Goal: Navigation & Orientation: Find specific page/section

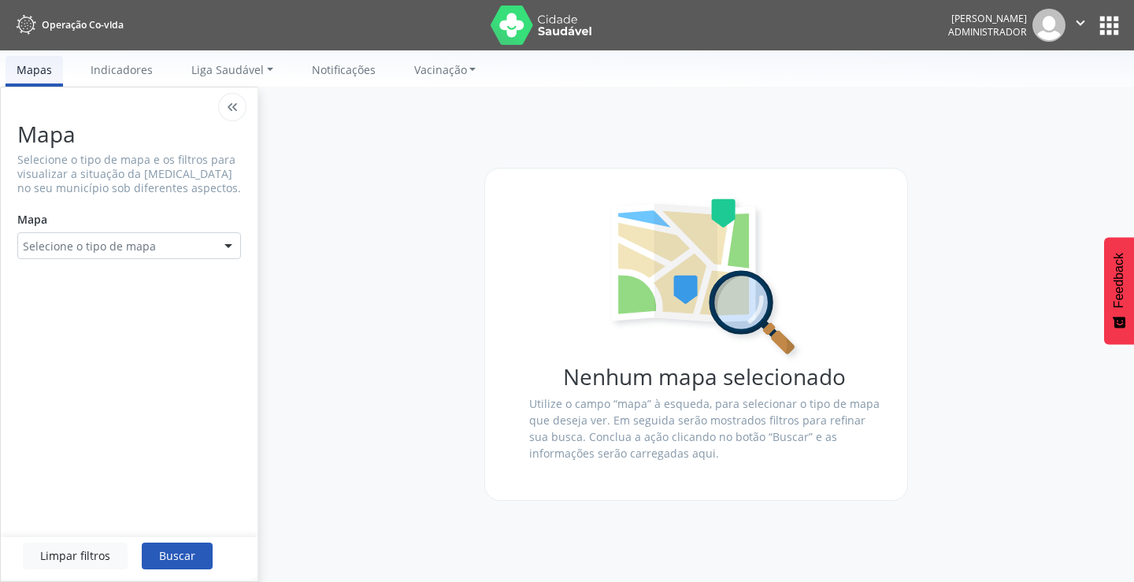
click at [709, 28] on button "apps" at bounding box center [1110, 26] width 28 height 28
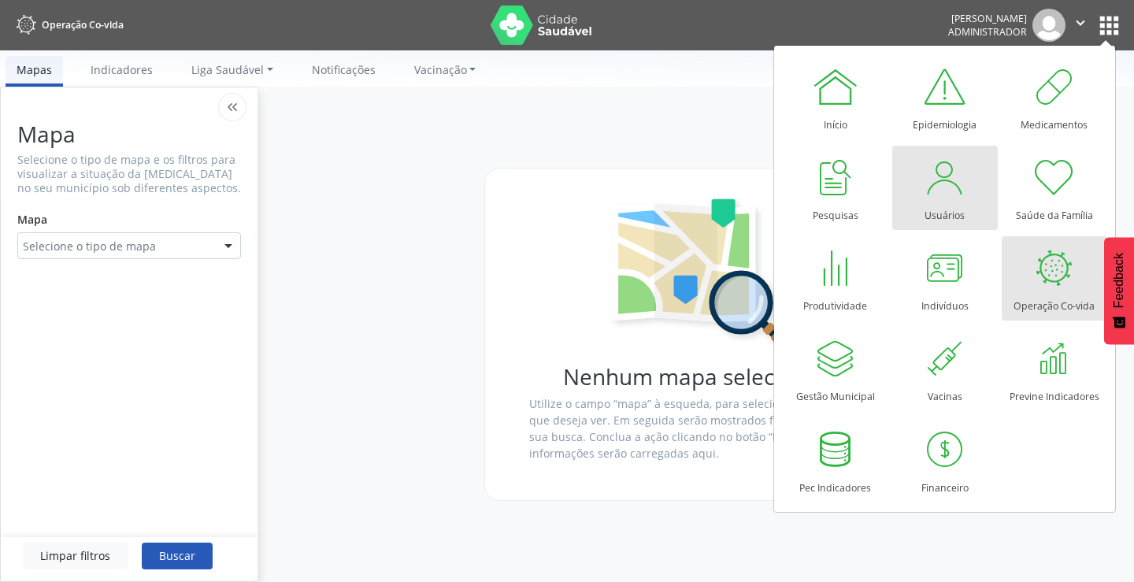
click at [709, 200] on div at bounding box center [945, 177] width 47 height 47
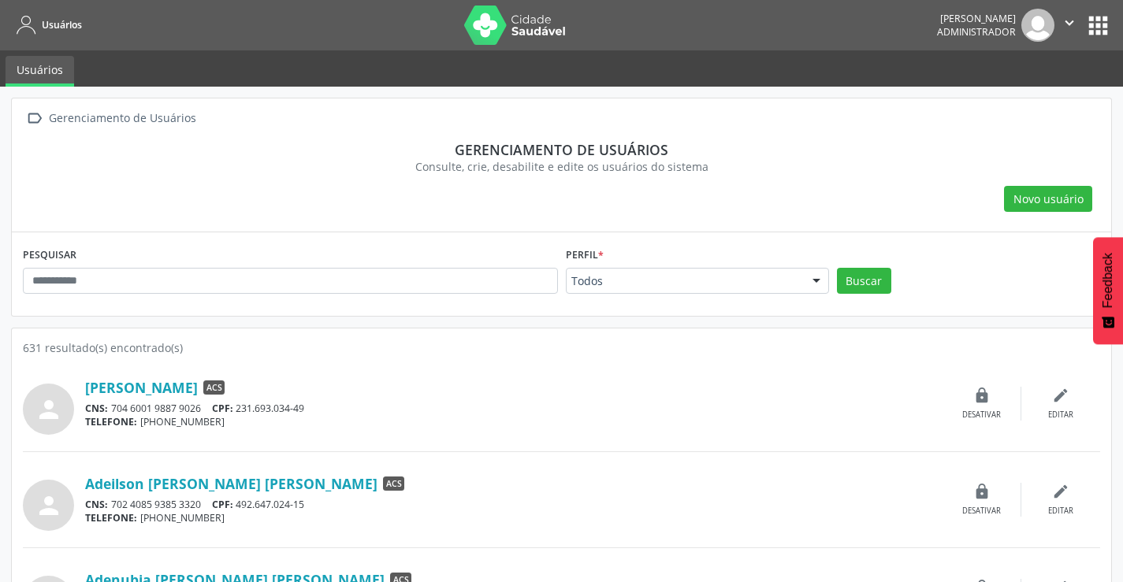
click at [464, 24] on img at bounding box center [515, 25] width 102 height 39
